Goal: Information Seeking & Learning: Compare options

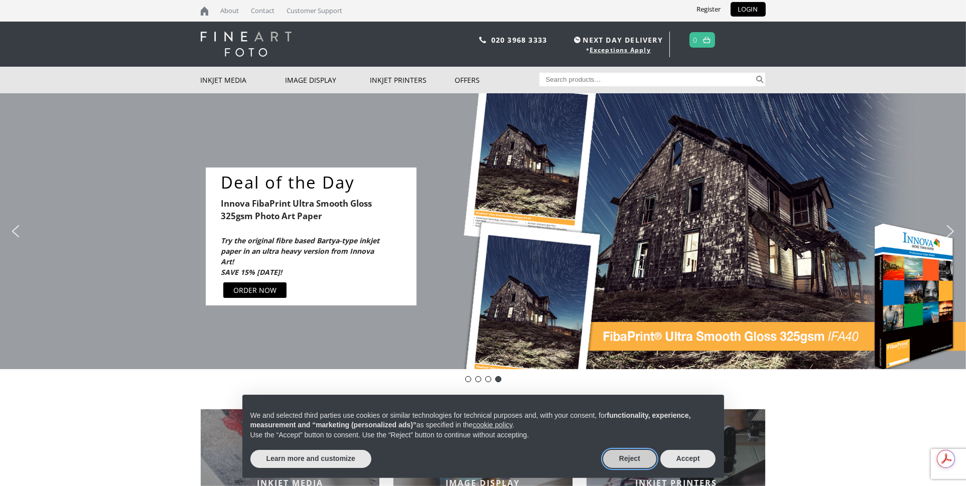
click at [637, 458] on button "Reject" at bounding box center [629, 459] width 53 height 18
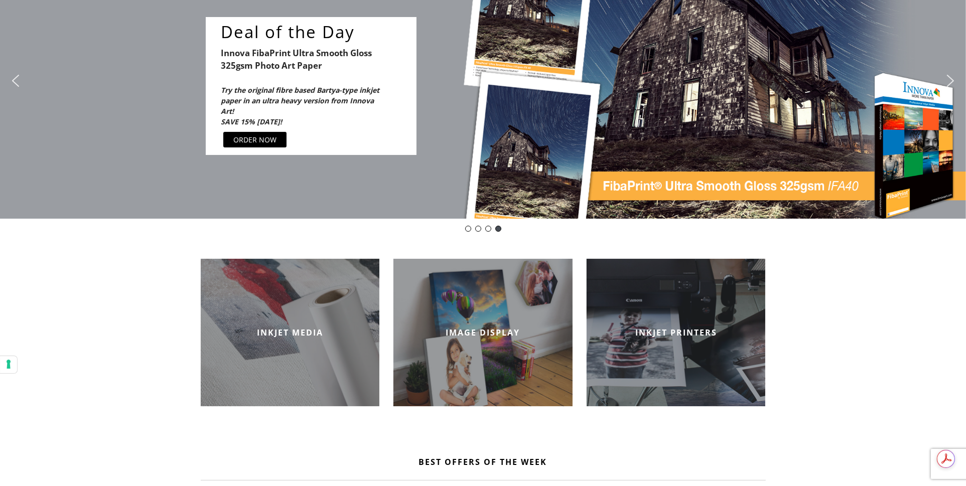
scroll to position [201, 0]
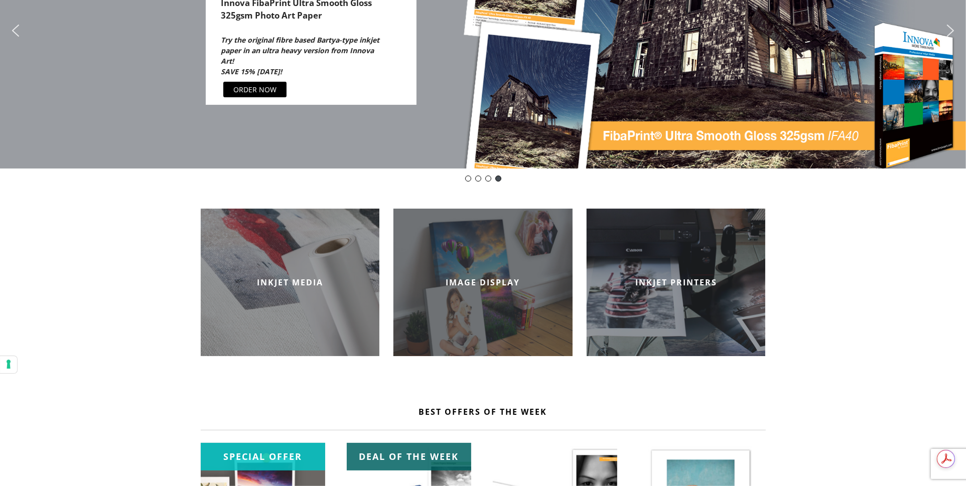
click at [459, 279] on h2 "IMAGE DISPLAY" at bounding box center [482, 282] width 179 height 11
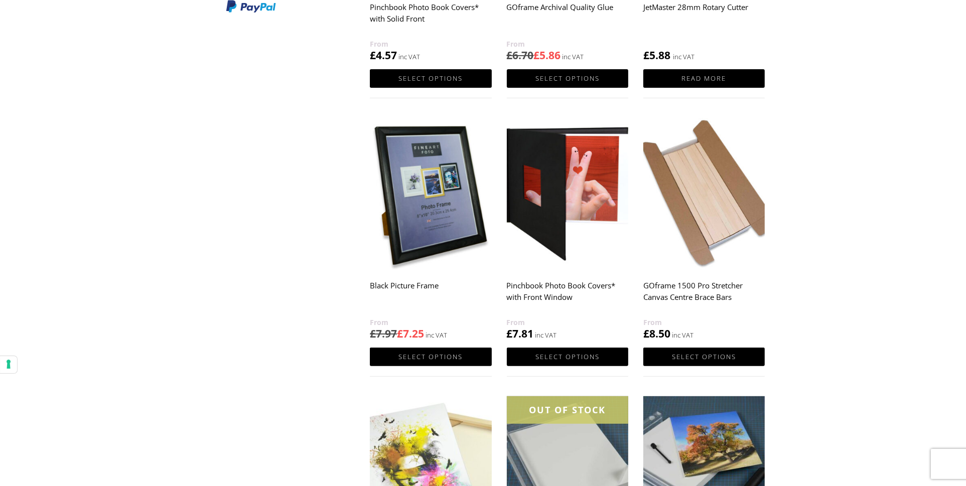
scroll to position [50, 0]
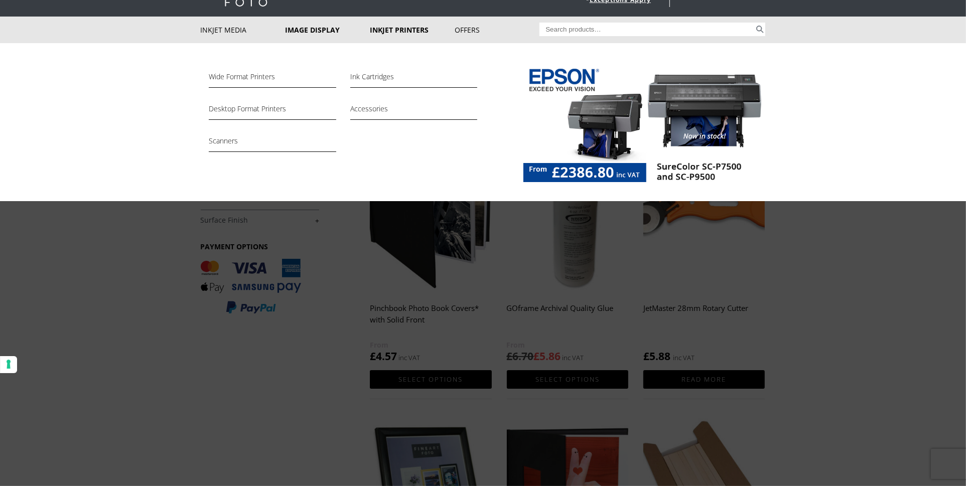
click at [386, 29] on link "Inkjet Printers" at bounding box center [412, 30] width 85 height 27
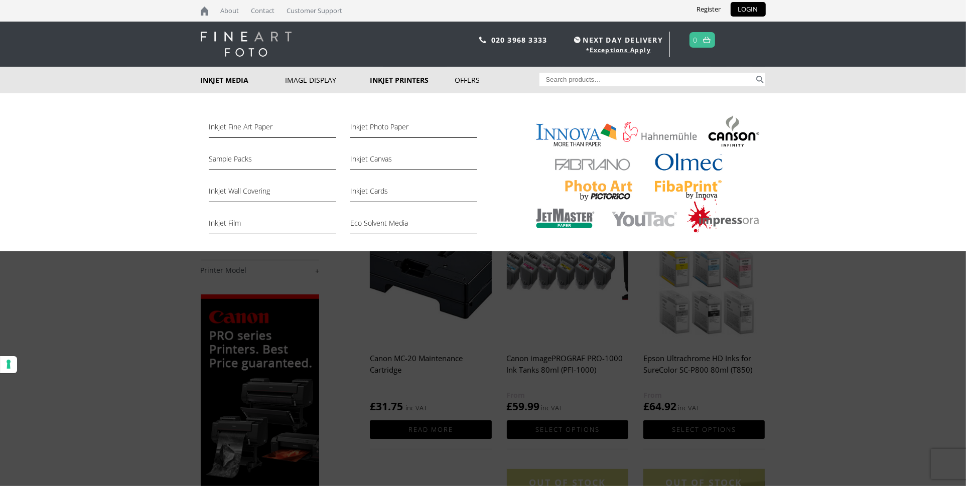
click at [223, 77] on link "Inkjet Media" at bounding box center [243, 80] width 85 height 27
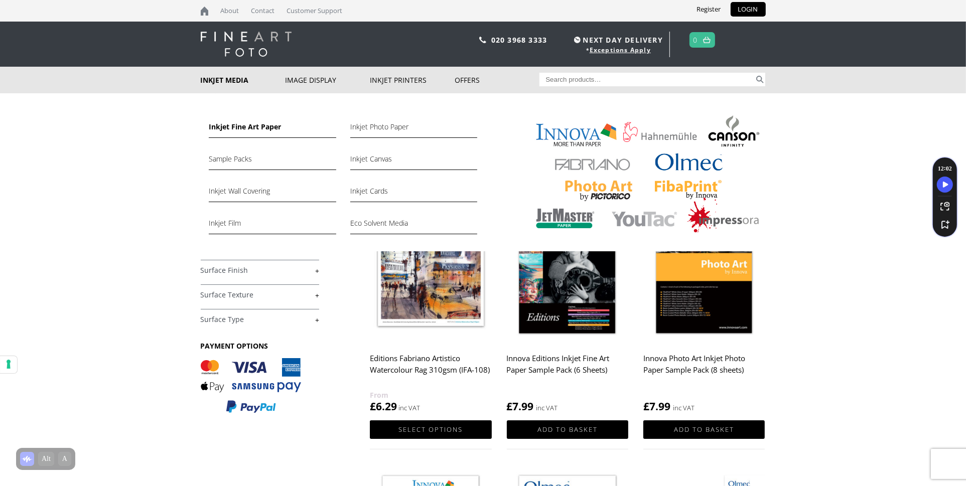
click at [234, 128] on link "Inkjet Fine Art Paper" at bounding box center [272, 129] width 127 height 17
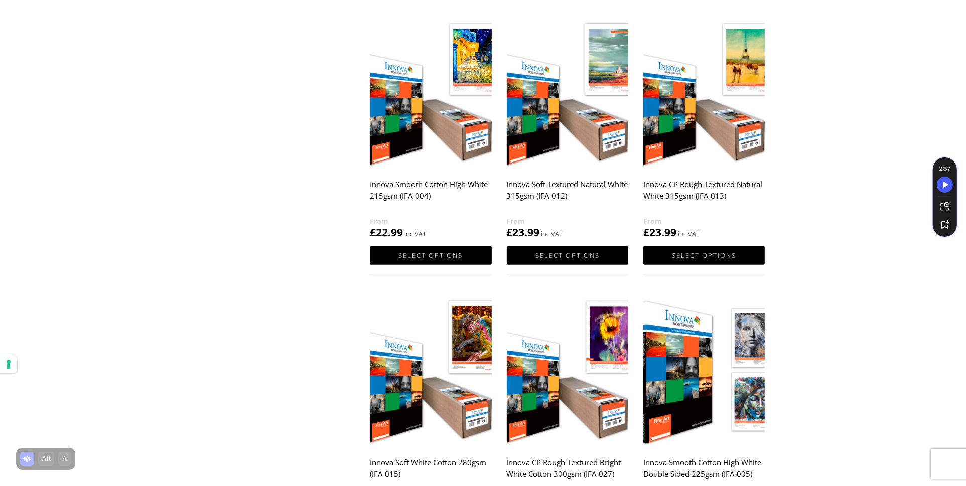
scroll to position [1003, 0]
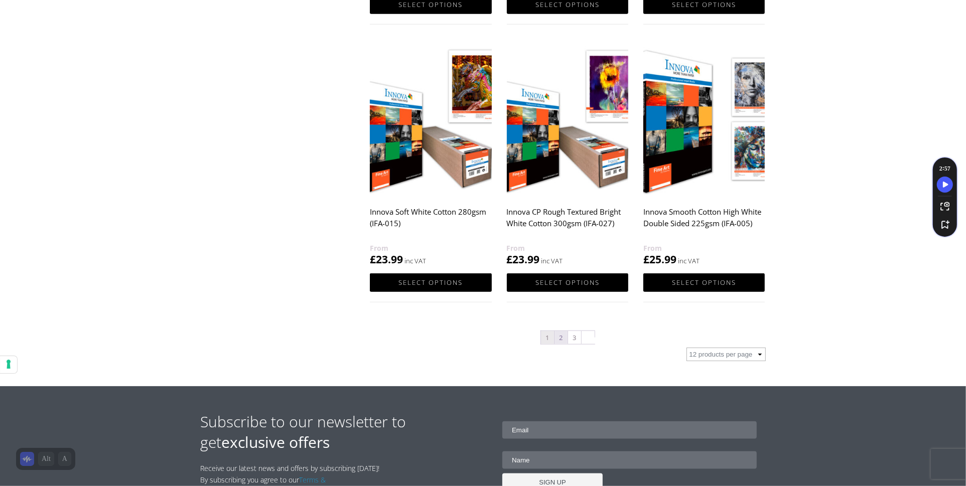
click at [559, 336] on link "2" at bounding box center [560, 337] width 13 height 13
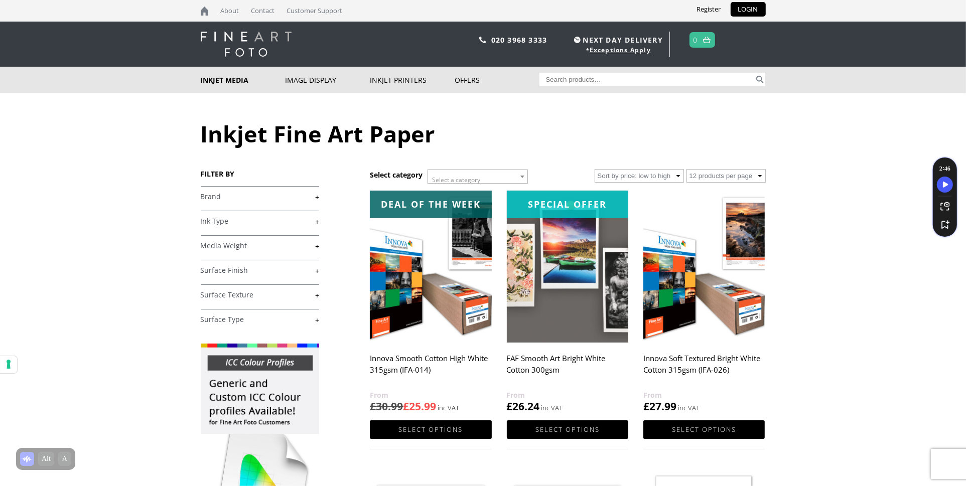
click at [230, 222] on link "+" at bounding box center [260, 222] width 118 height 10
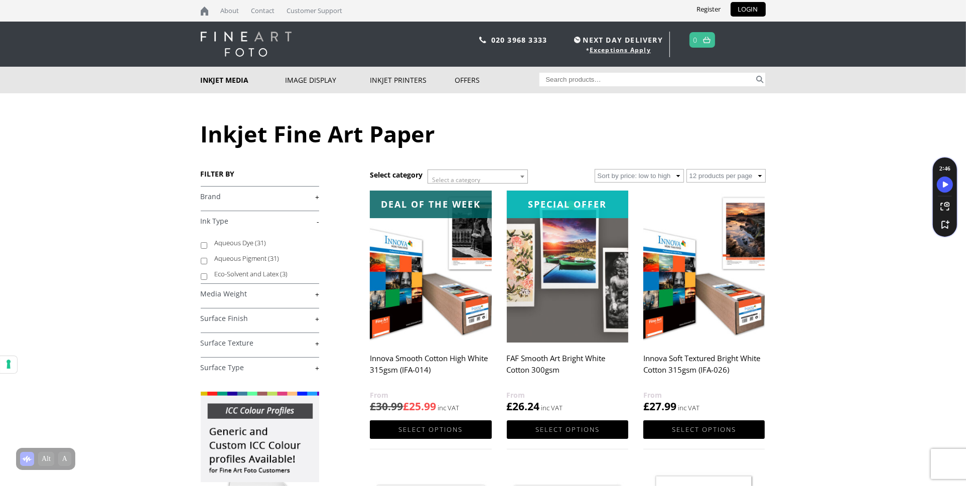
click at [215, 199] on link "+" at bounding box center [260, 197] width 118 height 10
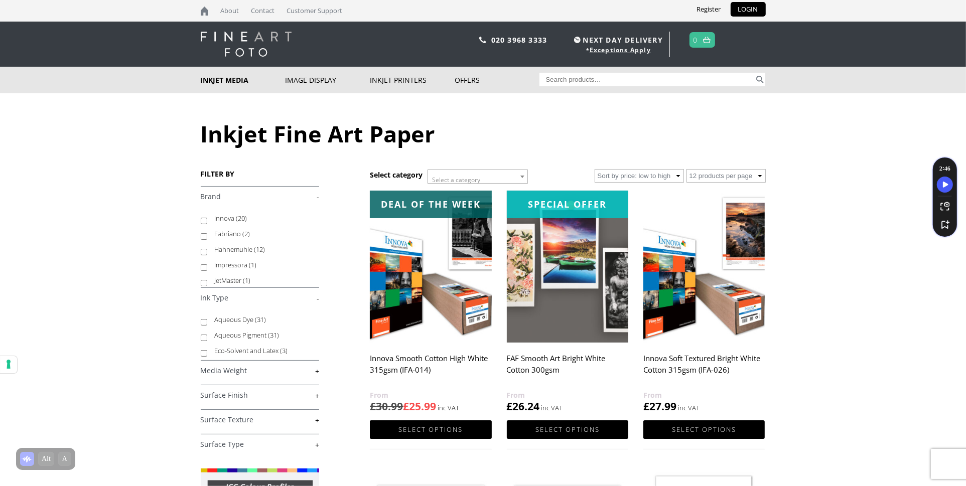
click at [235, 397] on link "+" at bounding box center [260, 396] width 118 height 10
click at [204, 434] on input "Gloss (1)" at bounding box center [204, 435] width 7 height 7
checkbox input "true"
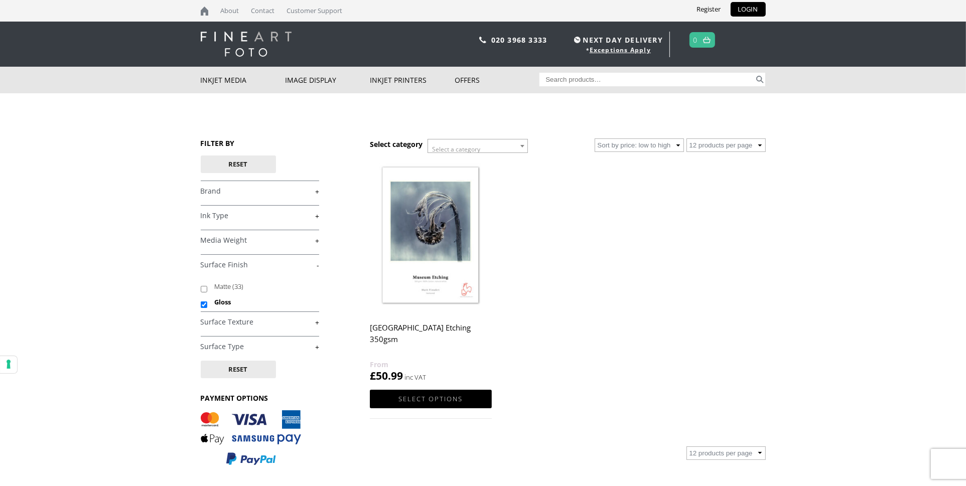
click at [235, 324] on link "+" at bounding box center [260, 322] width 118 height 10
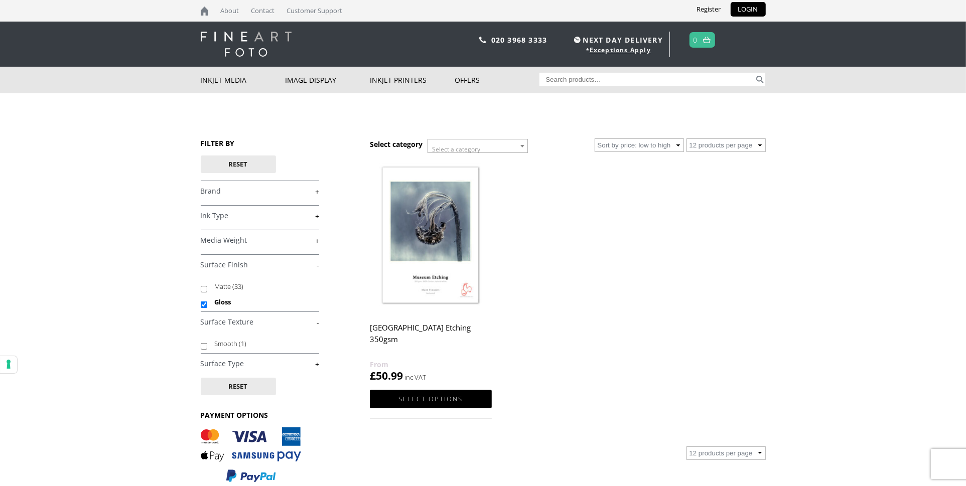
click at [204, 345] on input "Smooth (1)" at bounding box center [204, 346] width 7 height 7
checkbox input "true"
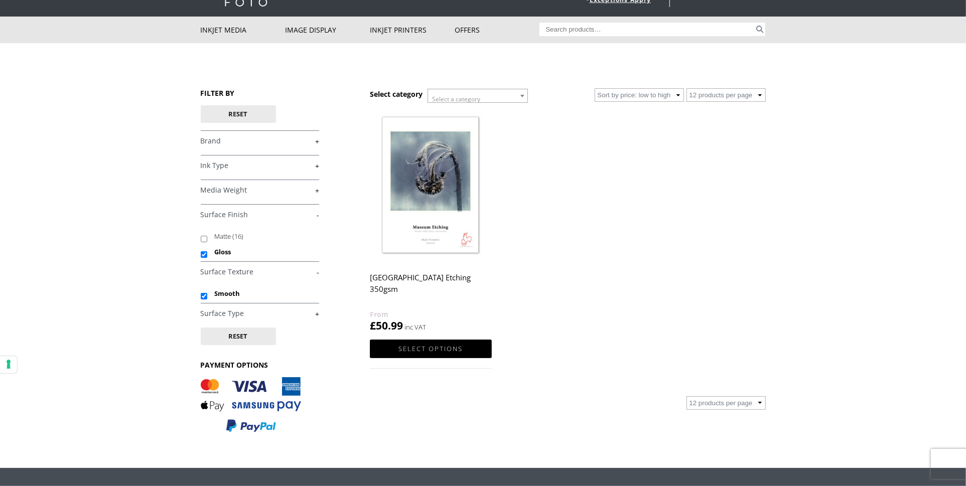
click at [235, 313] on link "+" at bounding box center [260, 314] width 118 height 10
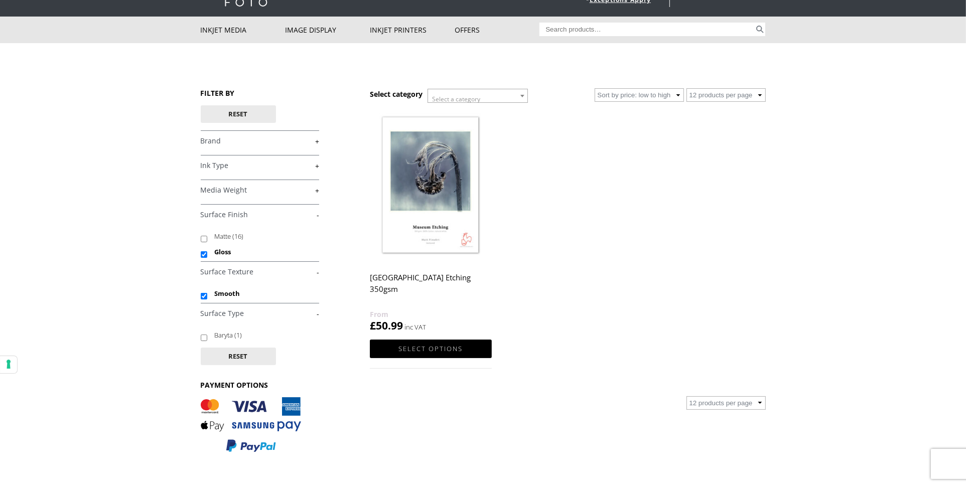
scroll to position [0, 0]
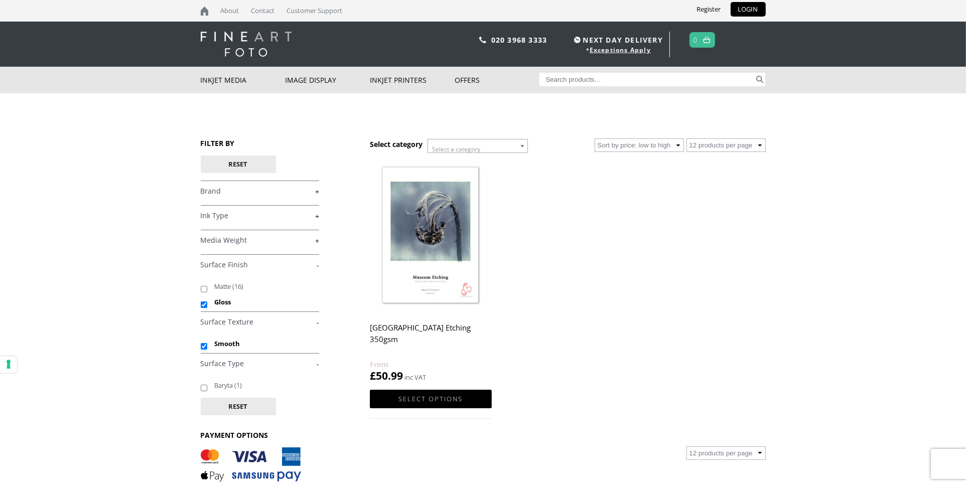
click at [222, 213] on link "+" at bounding box center [260, 216] width 118 height 10
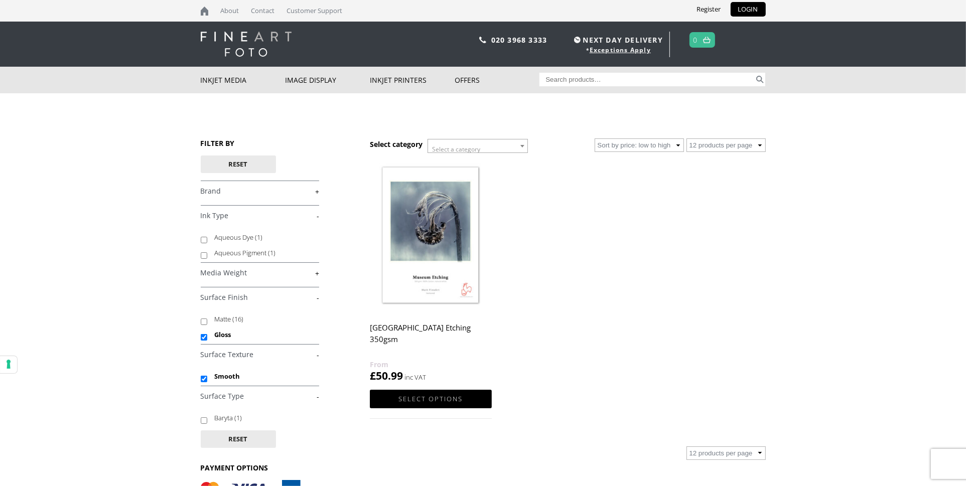
click at [211, 193] on link "+" at bounding box center [260, 192] width 118 height 10
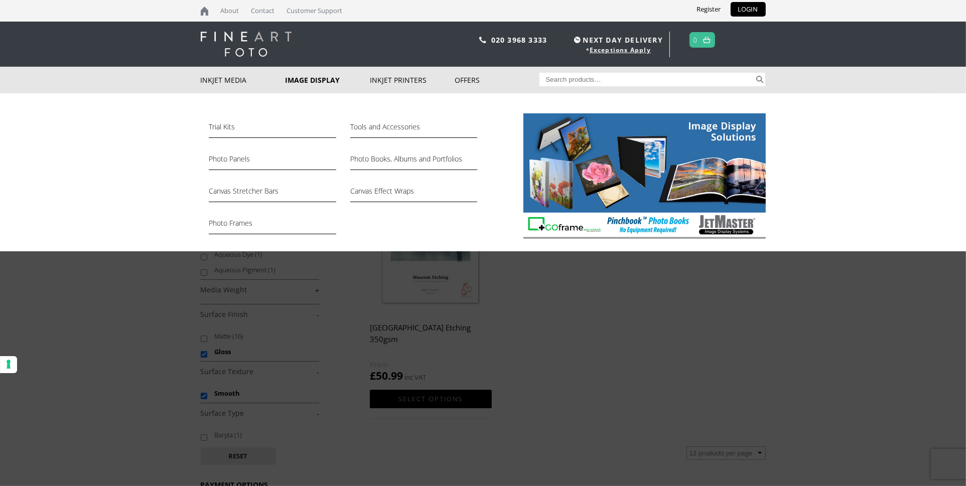
click at [301, 81] on link "Image Display" at bounding box center [327, 80] width 85 height 27
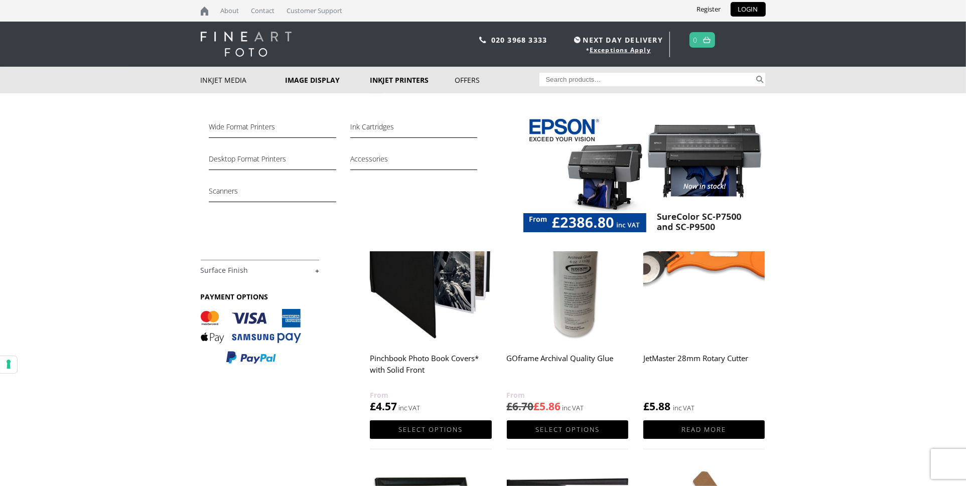
drag, startPoint x: 0, startPoint y: 0, endPoint x: 386, endPoint y: 79, distance: 394.2
click at [386, 79] on link "Inkjet Printers" at bounding box center [412, 80] width 85 height 27
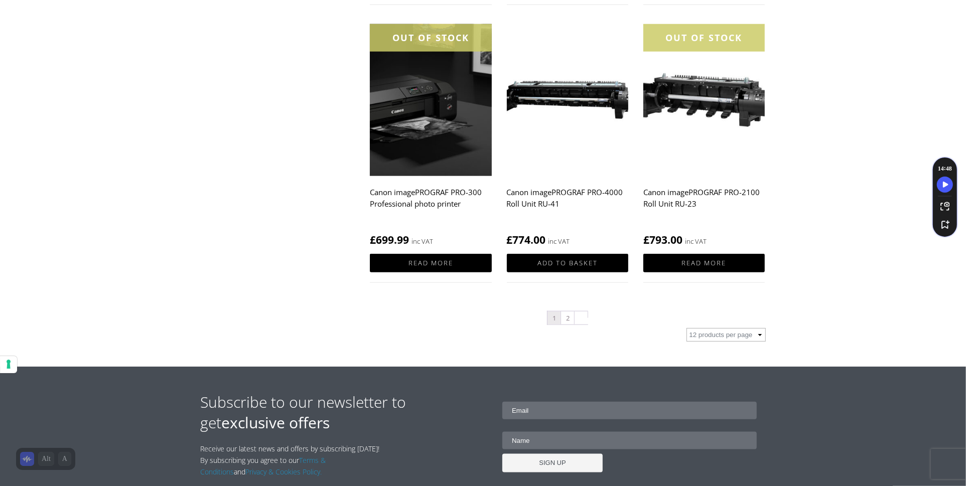
scroll to position [1053, 0]
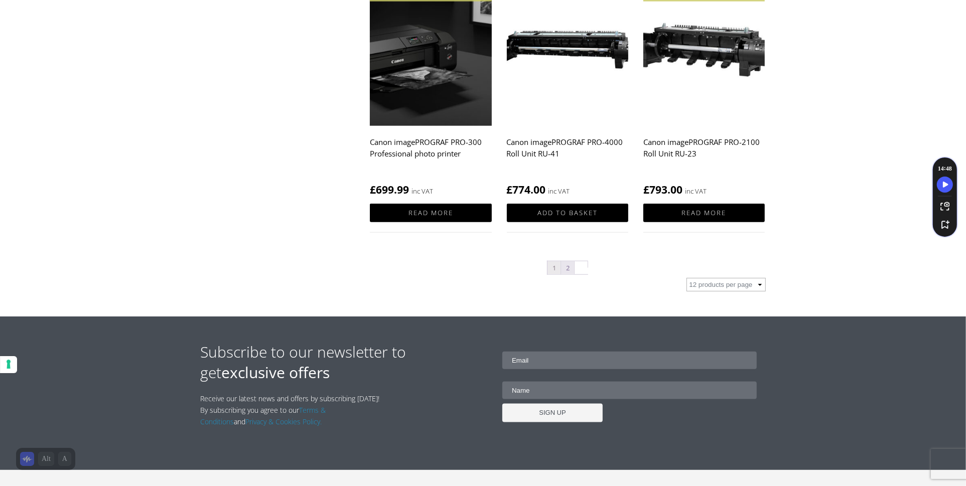
click at [565, 268] on link "2" at bounding box center [567, 267] width 13 height 13
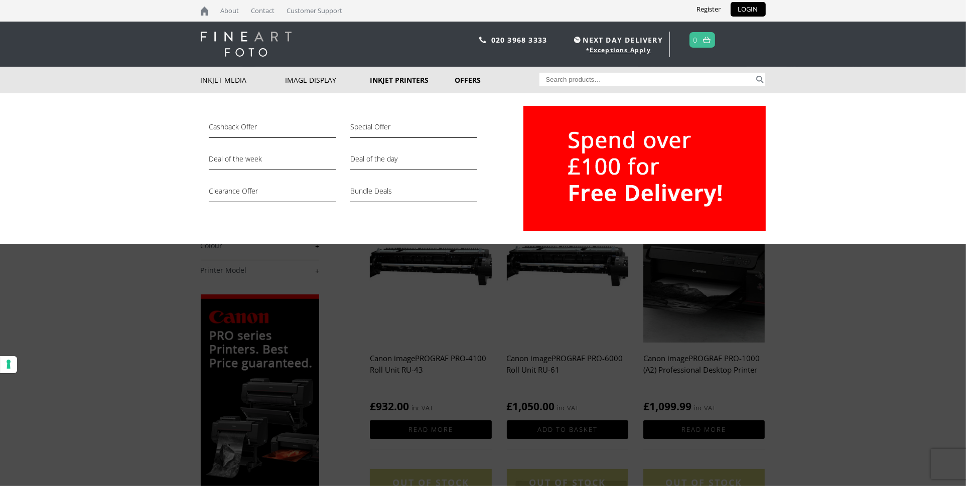
click at [465, 78] on link "Offers" at bounding box center [496, 80] width 85 height 27
